Goal: Task Accomplishment & Management: Manage account settings

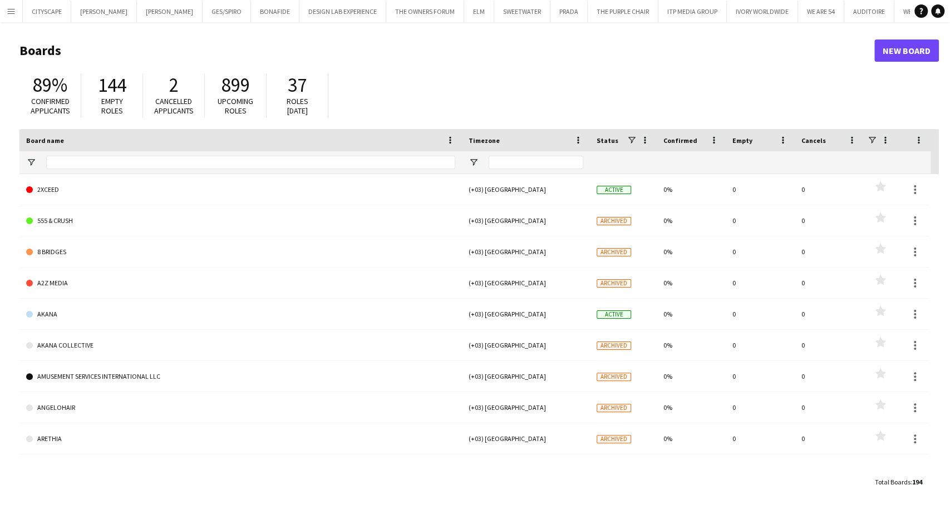
click at [15, 5] on button "Menu" at bounding box center [11, 11] width 22 height 22
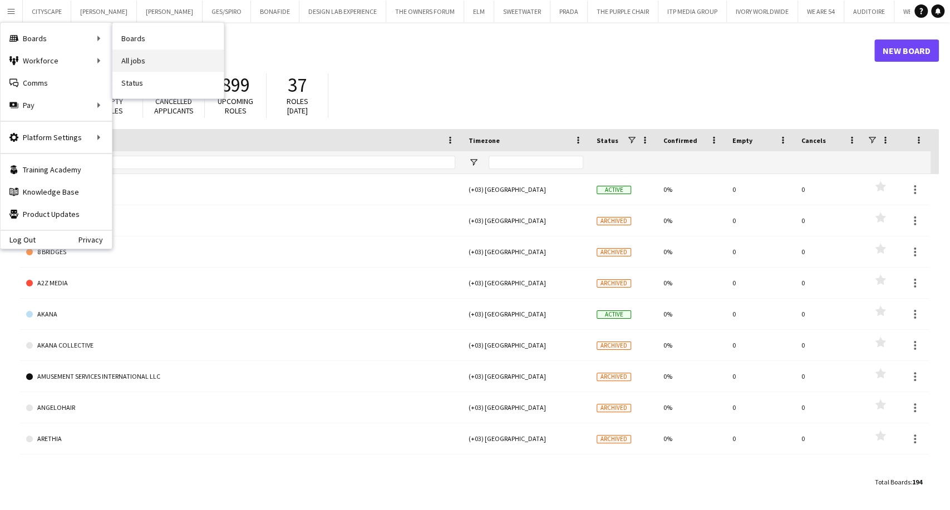
click at [144, 57] on link "All jobs" at bounding box center [167, 61] width 111 height 22
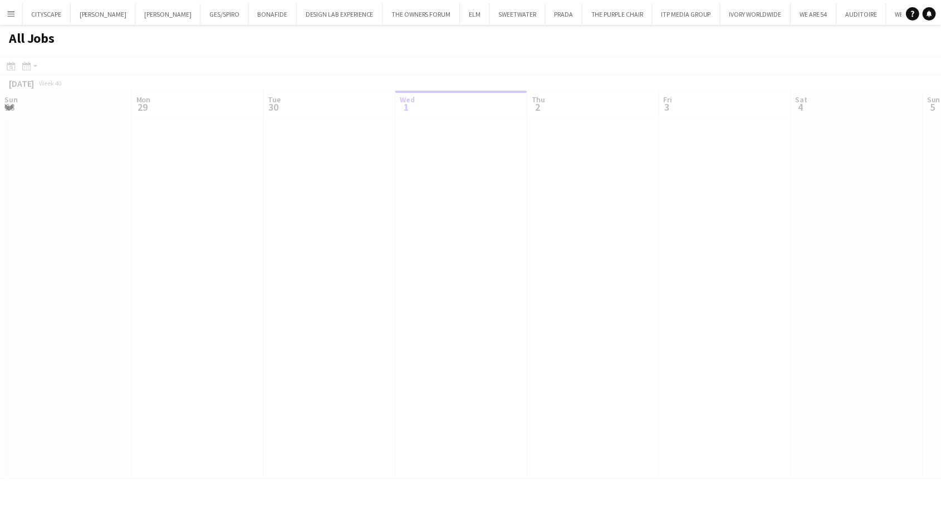
scroll to position [0, 266]
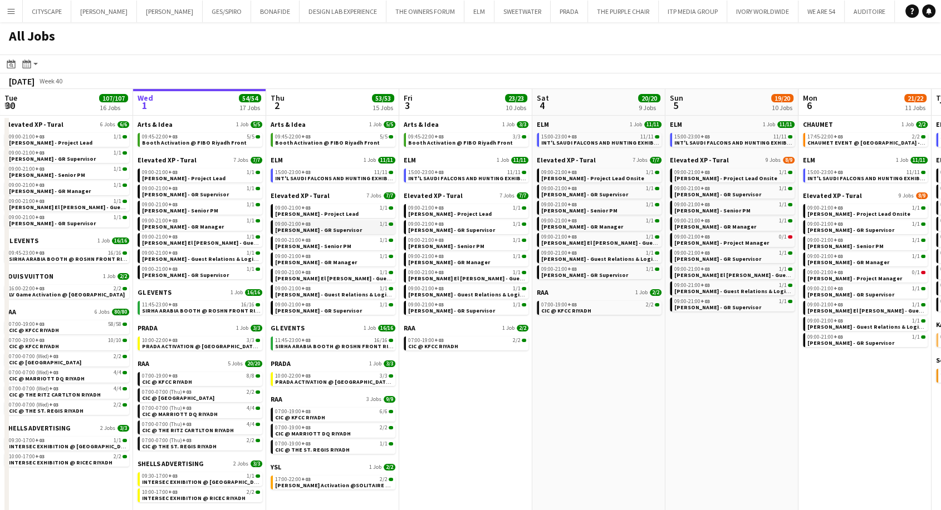
click at [317, 231] on span "[PERSON_NAME] - GR Supervisor" at bounding box center [318, 230] width 87 height 7
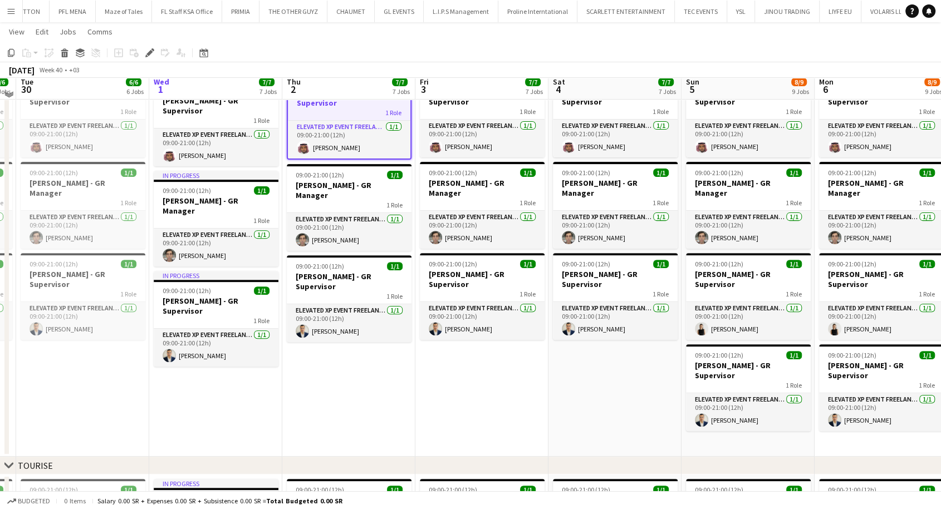
scroll to position [371, 0]
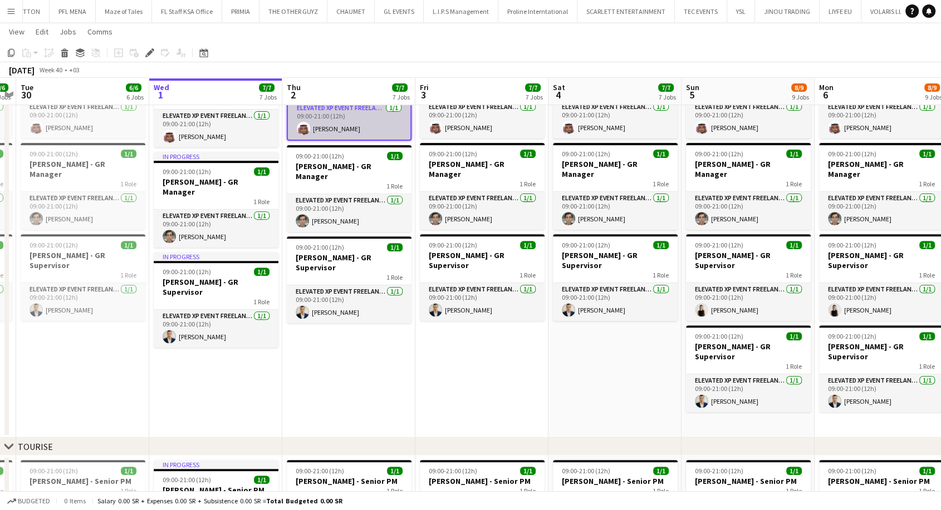
click at [355, 121] on app-card-role "Elevated XP Event Freelancer 1/1 09:00-21:00 (12h) Basim Aqeel" at bounding box center [349, 121] width 122 height 38
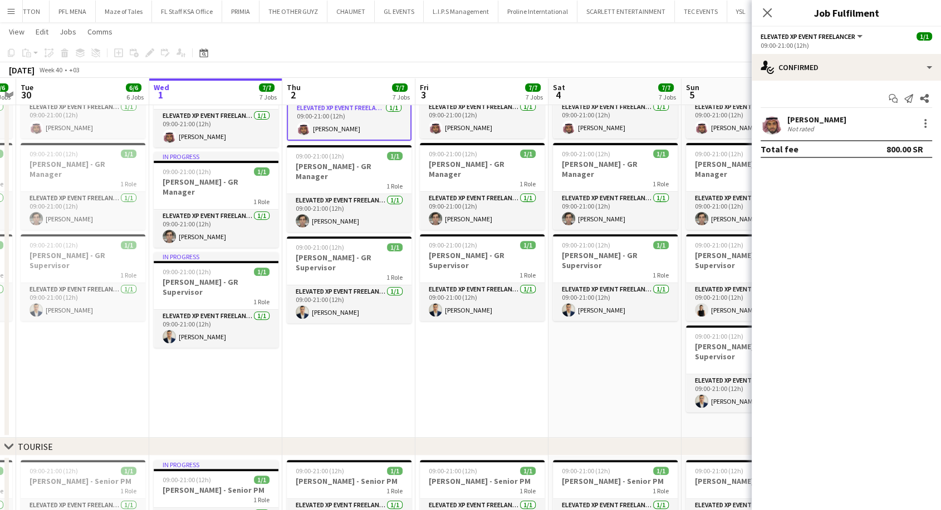
click at [835, 134] on div "Basim Aqeel Not rated" at bounding box center [846, 123] width 189 height 22
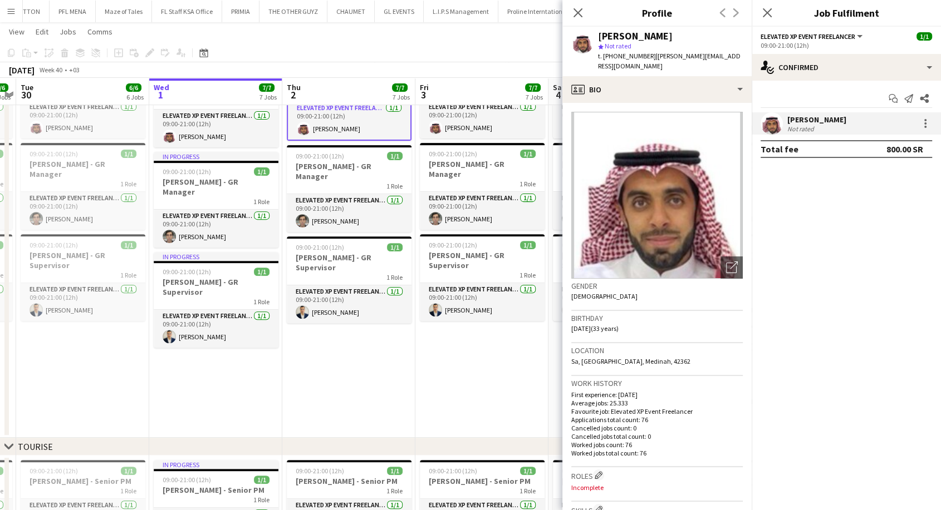
click at [463, 359] on app-date-cell "09:00-21:00 (12h) 1/1 Basim Aqil - GR Supervisor 1 Role Elevated XP Event Freel…" at bounding box center [481, 242] width 133 height 391
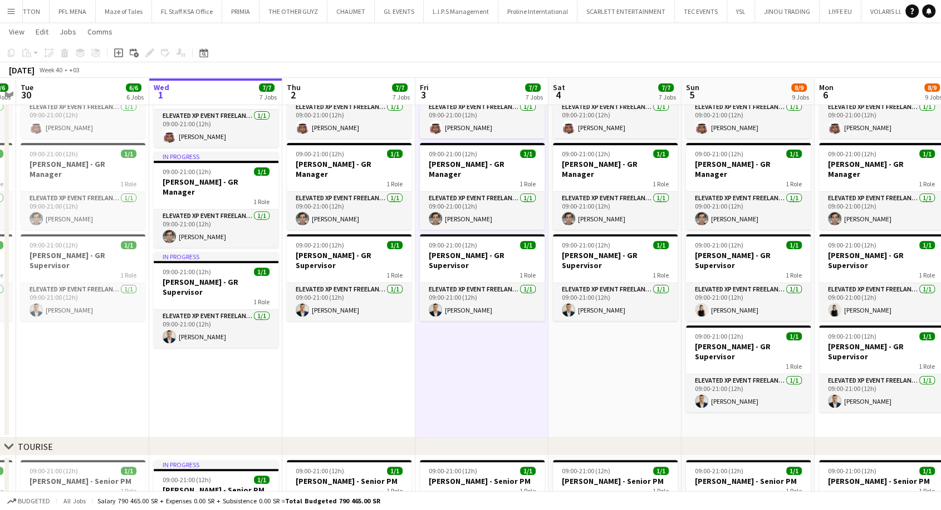
scroll to position [0, 0]
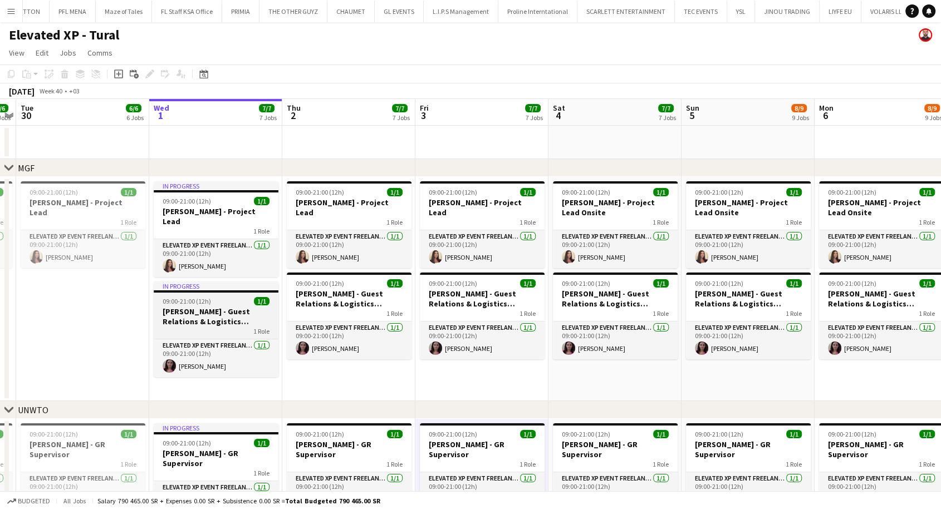
click at [232, 308] on h3 "[PERSON_NAME] - Guest Relations & Logistics Manager" at bounding box center [216, 317] width 125 height 20
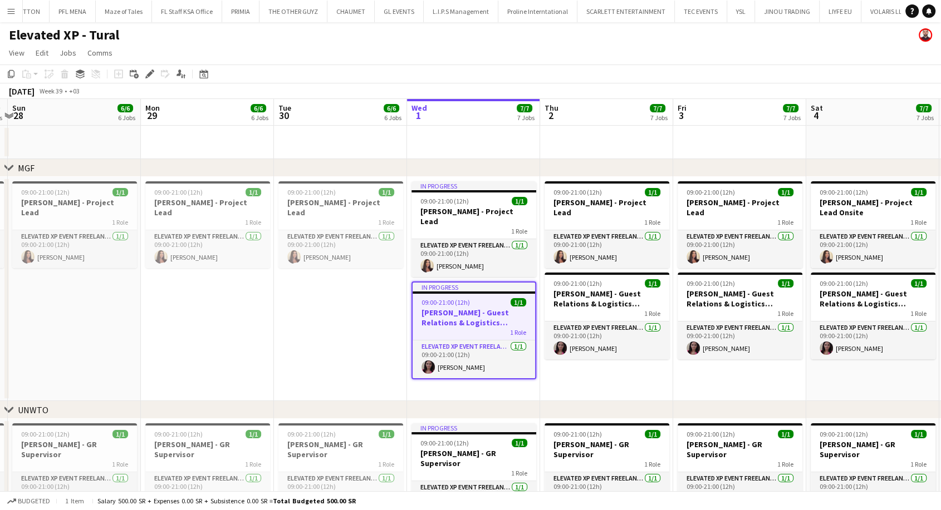
drag, startPoint x: 204, startPoint y: 300, endPoint x: 464, endPoint y: 310, distance: 260.7
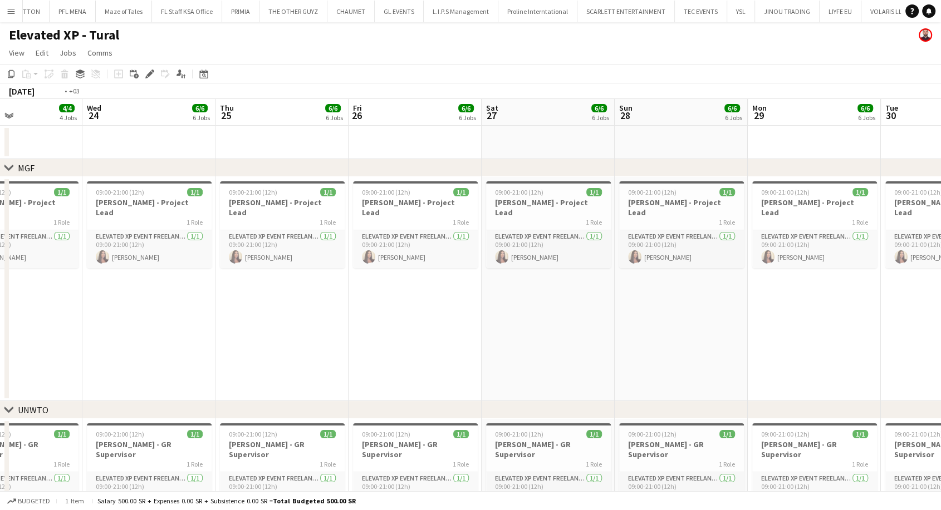
scroll to position [0, 380]
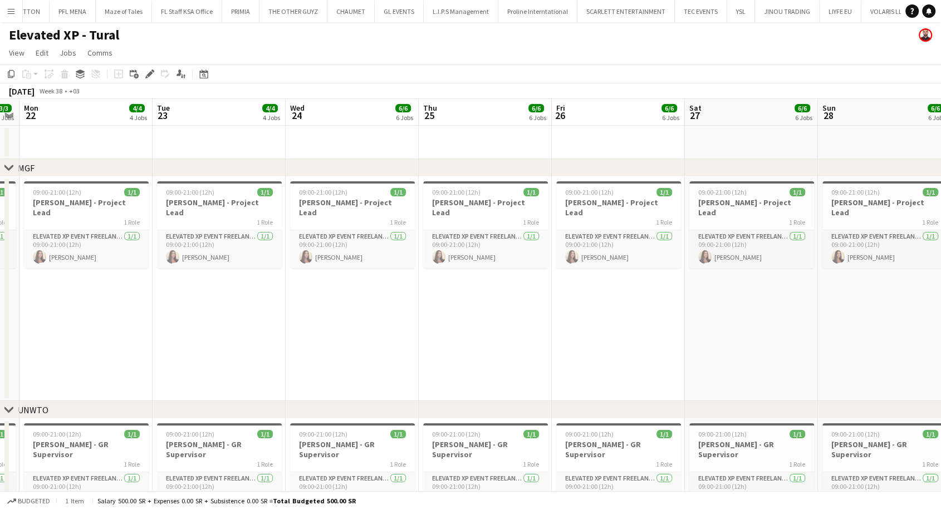
drag, startPoint x: 99, startPoint y: 284, endPoint x: 949, endPoint y: 247, distance: 850.8
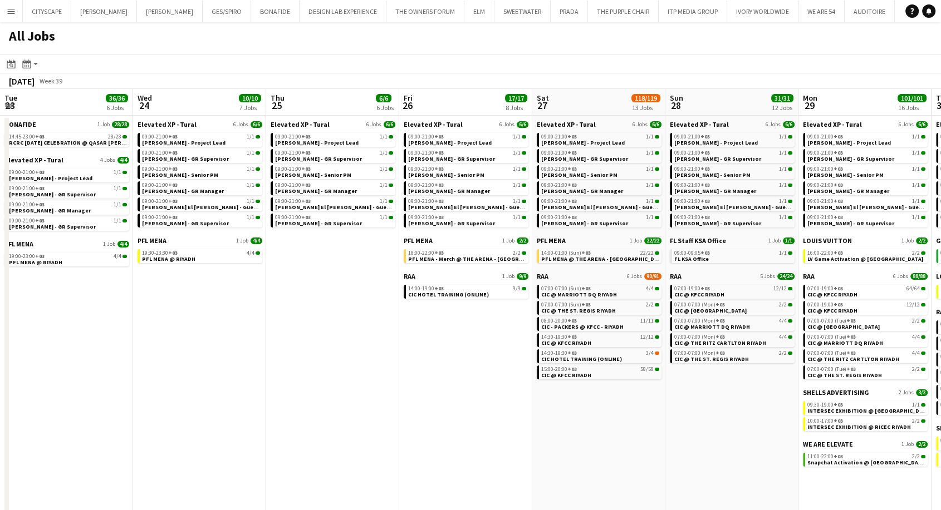
scroll to position [0, 340]
